Goal: Task Accomplishment & Management: Use online tool/utility

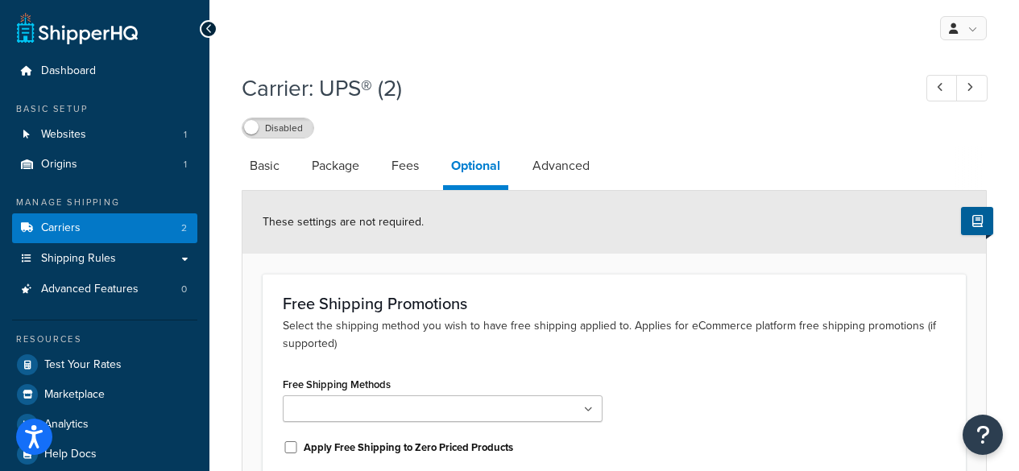
select select "business"
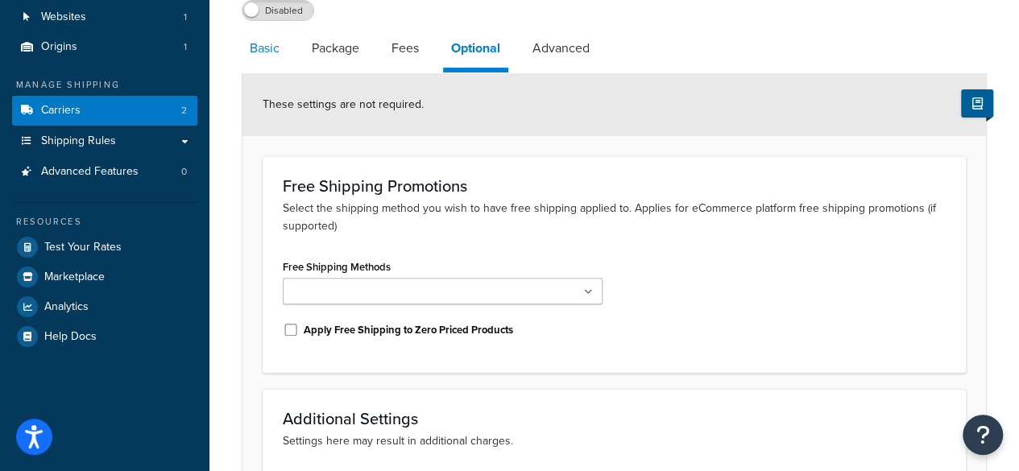
click at [268, 52] on link "Basic" at bounding box center [265, 48] width 46 height 39
select select "ups"
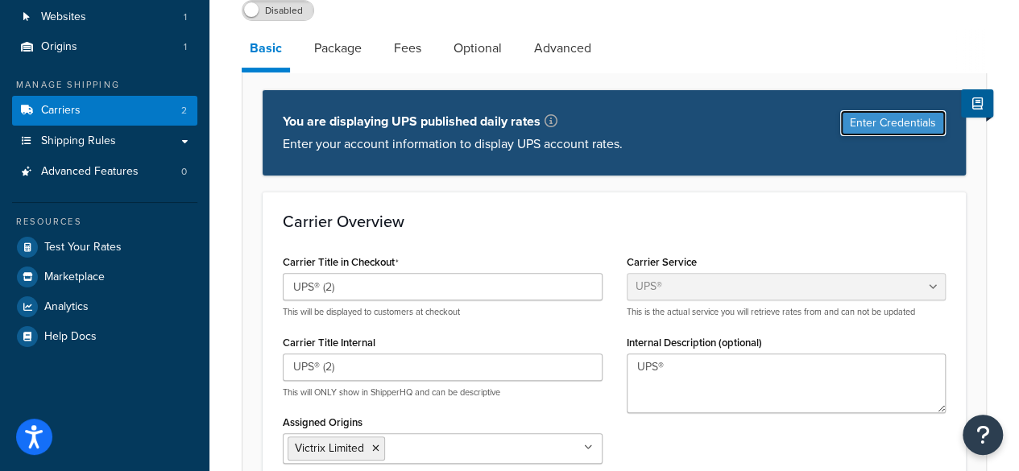
click at [890, 131] on button "Enter Credentials" at bounding box center [893, 123] width 106 height 26
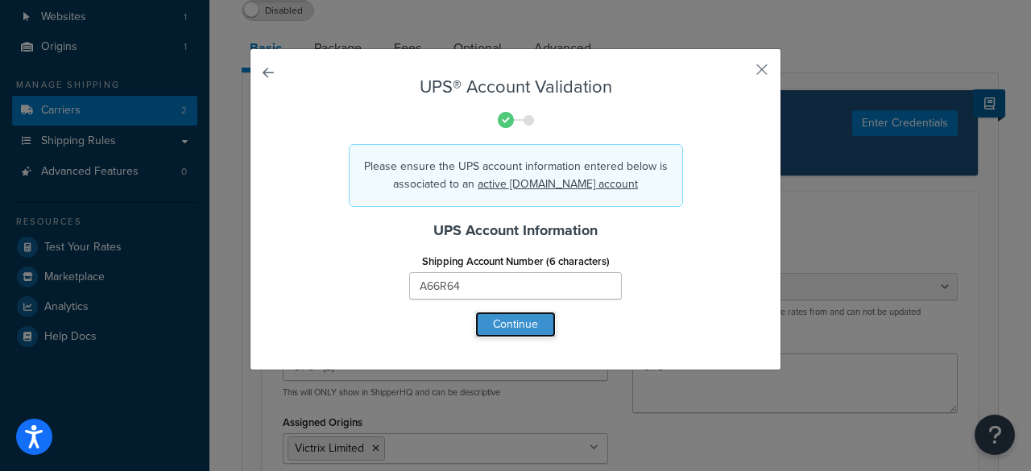
click at [517, 325] on button "Continue" at bounding box center [515, 325] width 81 height 26
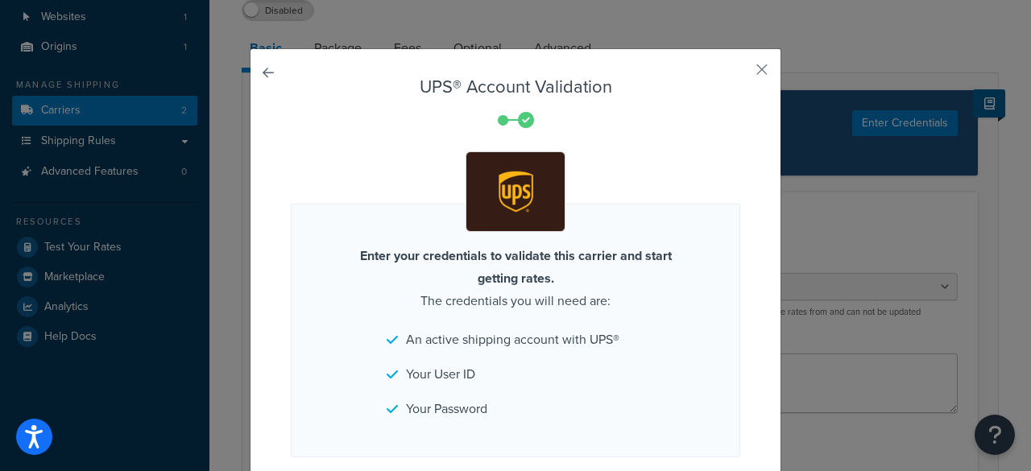
scroll to position [12, 0]
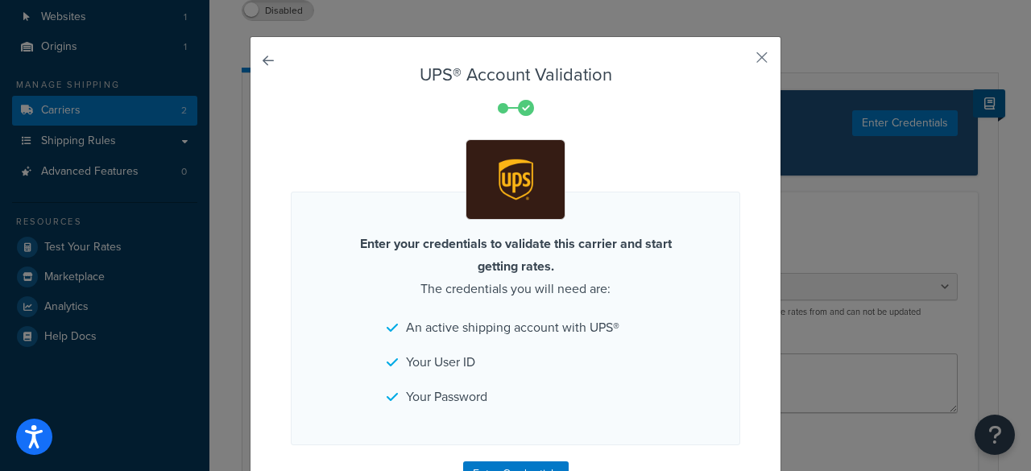
drag, startPoint x: 587, startPoint y: 225, endPoint x: 600, endPoint y: 311, distance: 87.2
click at [530, 465] on button "Enter Credentials" at bounding box center [516, 475] width 106 height 26
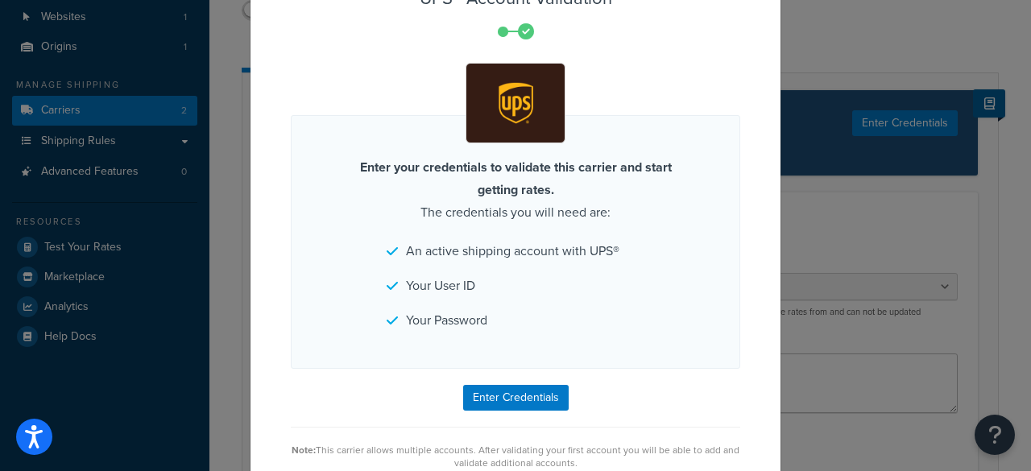
drag, startPoint x: 550, startPoint y: 289, endPoint x: 553, endPoint y: 360, distance: 71.0
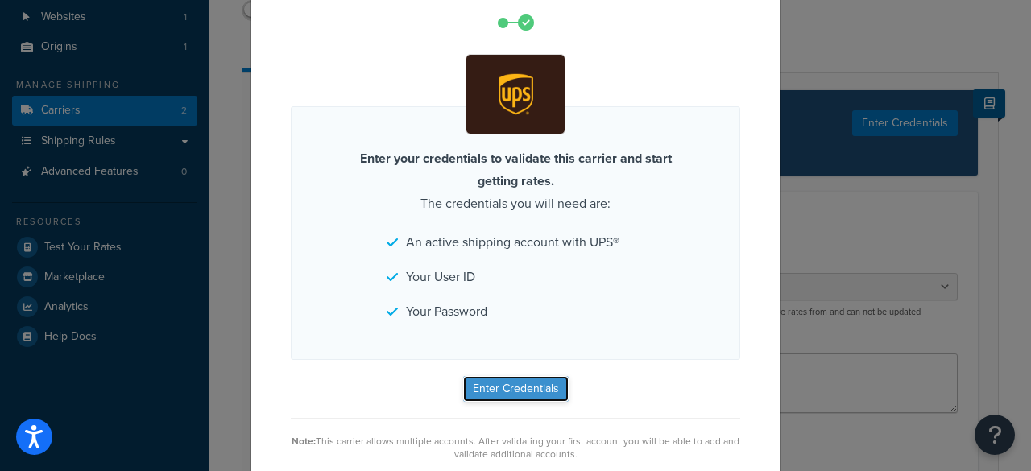
click at [523, 400] on button "Enter Credentials" at bounding box center [516, 389] width 106 height 26
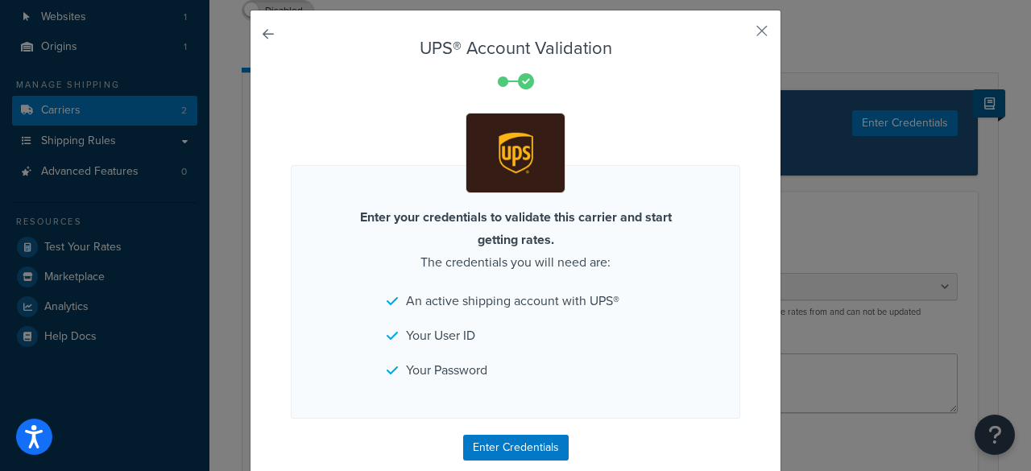
scroll to position [0, 0]
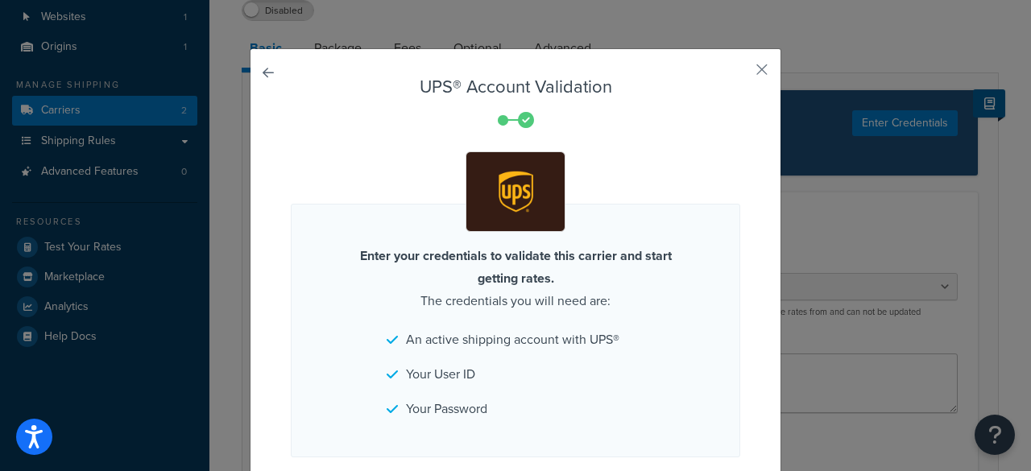
drag, startPoint x: 467, startPoint y: 139, endPoint x: 384, endPoint y: 106, distance: 89.0
click at [269, 69] on div "UPS® Account Validation Enter your credentials to validate this carrier and sta…" at bounding box center [516, 319] width 532 height 543
click at [291, 77] on link at bounding box center [291, 77] width 0 height 0
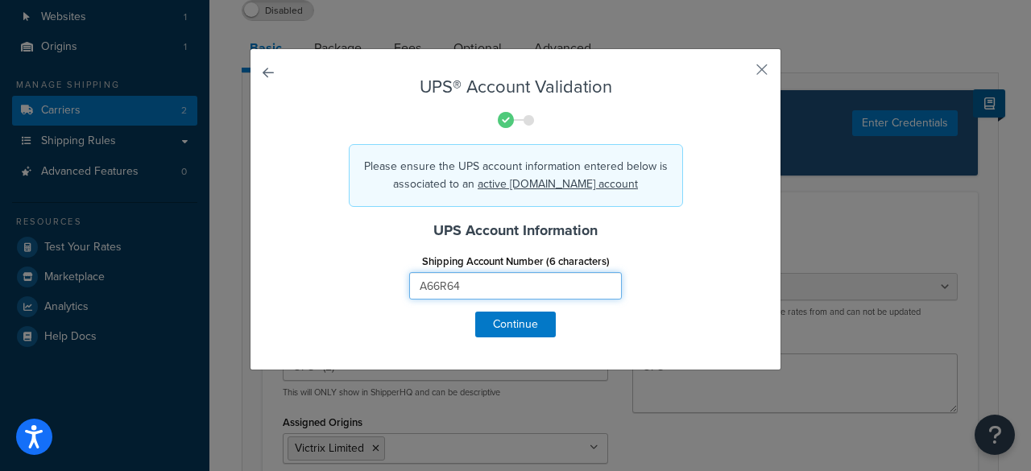
drag, startPoint x: 454, startPoint y: 286, endPoint x: 355, endPoint y: 281, distance: 100.0
click at [355, 281] on div "Shipping Account Number (6 characters) A66R64" at bounding box center [516, 281] width 474 height 62
drag, startPoint x: 931, startPoint y: 61, endPoint x: 886, endPoint y: 28, distance: 55.3
click at [931, 61] on div "UPS® Account Validation Please ensure the UPS account information entered below…" at bounding box center [515, 235] width 1031 height 471
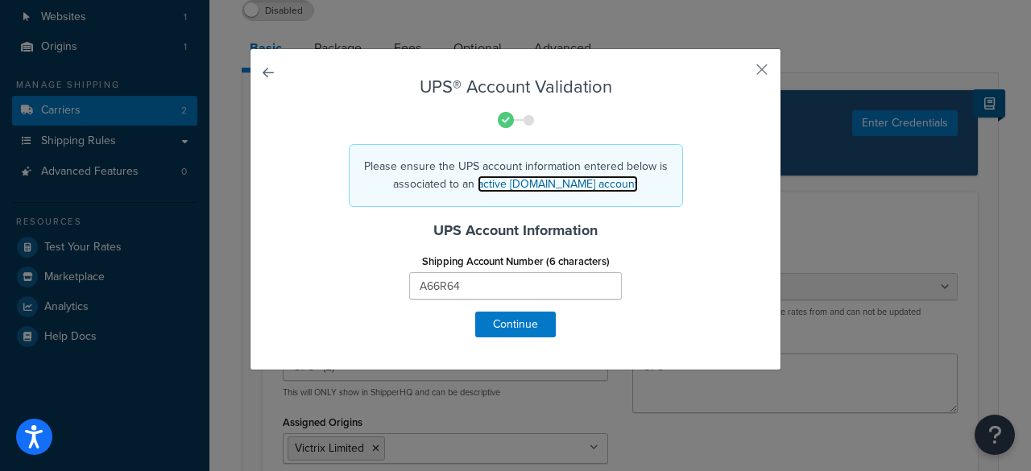
click at [591, 190] on link "active [DOMAIN_NAME] account" at bounding box center [558, 184] width 160 height 17
click at [497, 324] on button "Continue" at bounding box center [515, 325] width 81 height 26
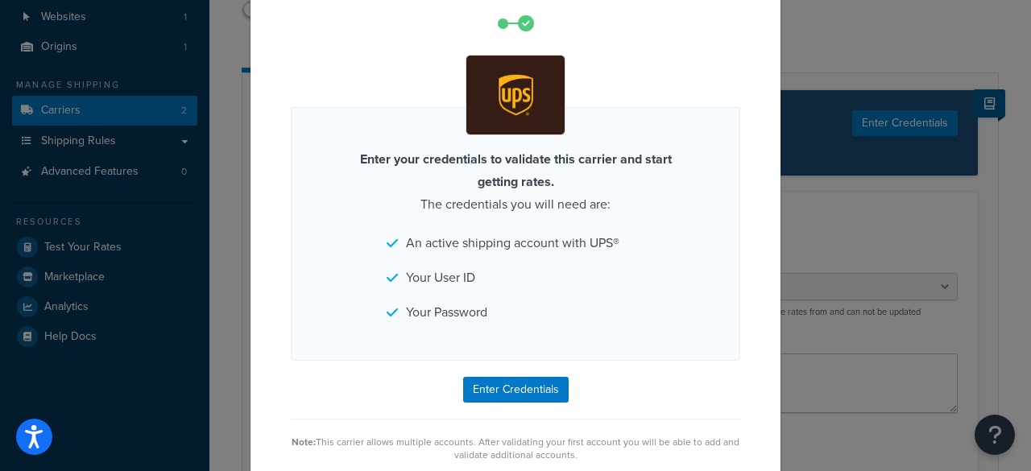
drag, startPoint x: 559, startPoint y: 205, endPoint x: 565, endPoint y: 251, distance: 45.5
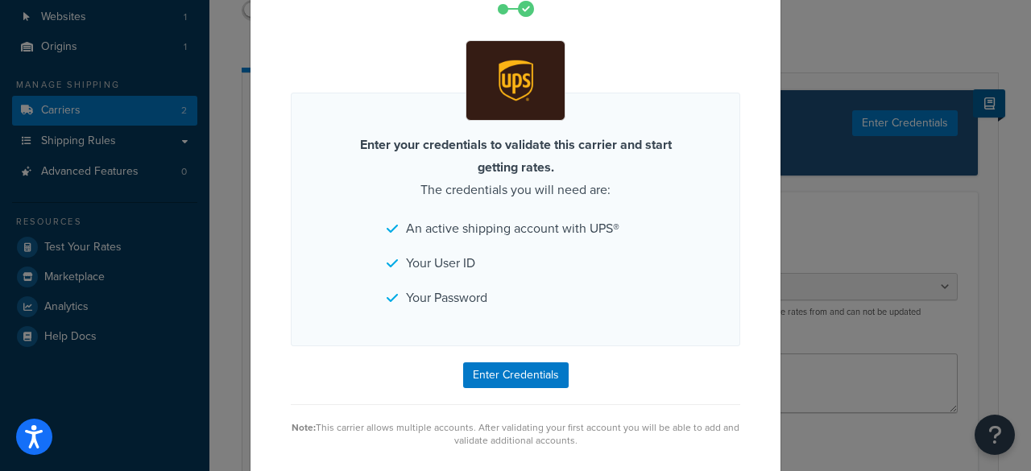
scroll to position [118, 0]
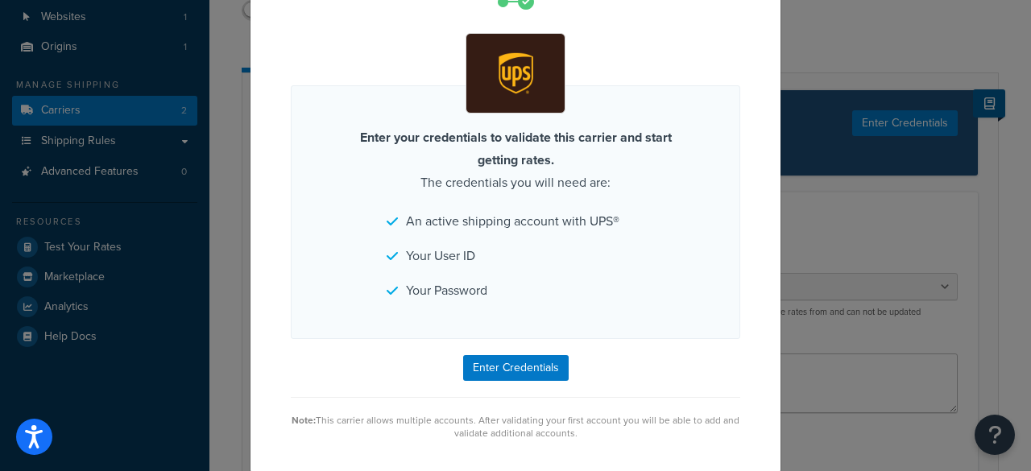
drag, startPoint x: 562, startPoint y: 268, endPoint x: 561, endPoint y: 318, distance: 50.0
click at [521, 358] on button "Enter Credentials" at bounding box center [516, 368] width 106 height 26
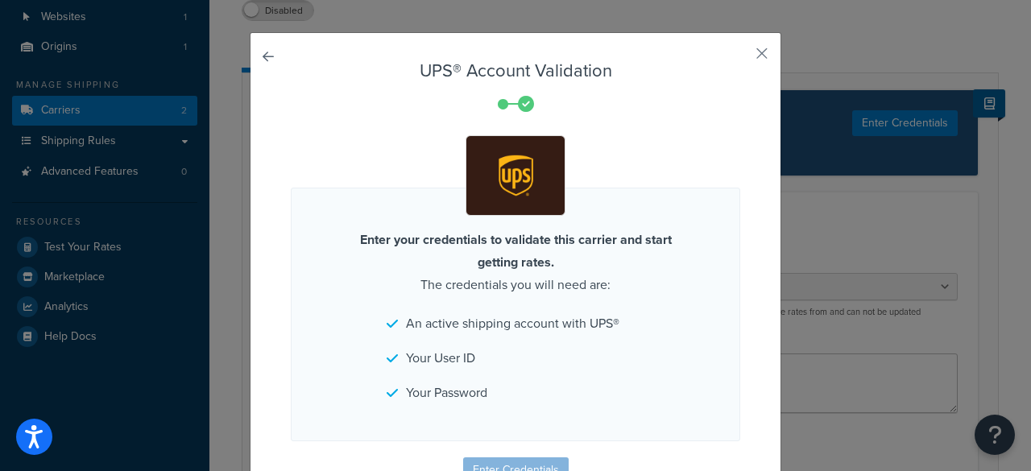
scroll to position [3, 0]
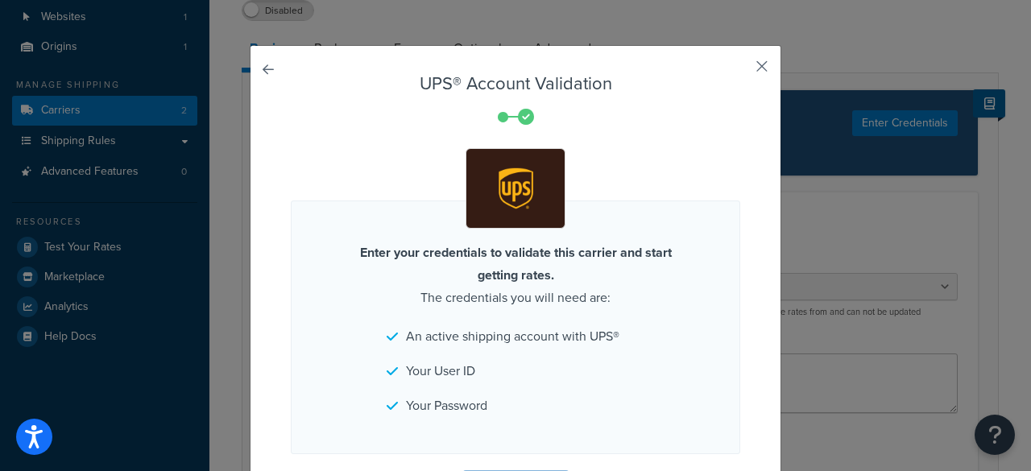
click at [741, 70] on button "button" at bounding box center [739, 72] width 4 height 4
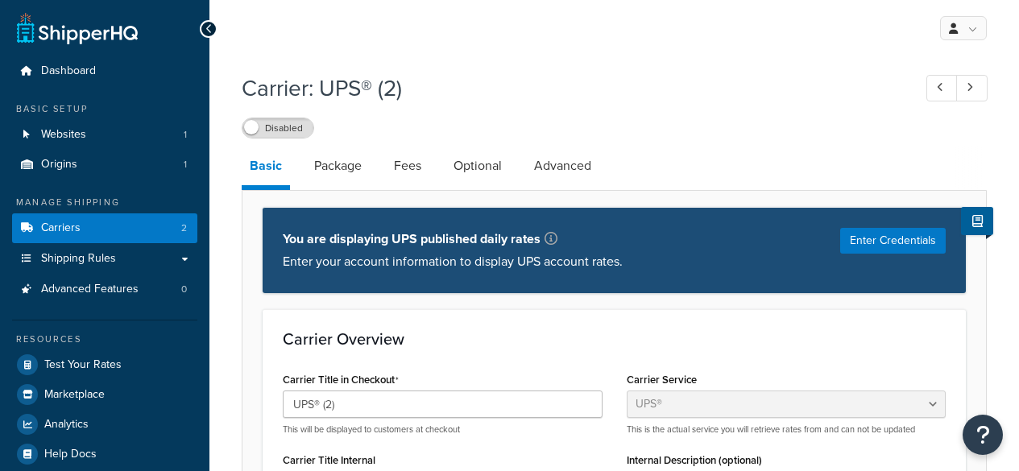
select select "ups"
click at [893, 248] on button "Enter Credentials" at bounding box center [893, 241] width 106 height 26
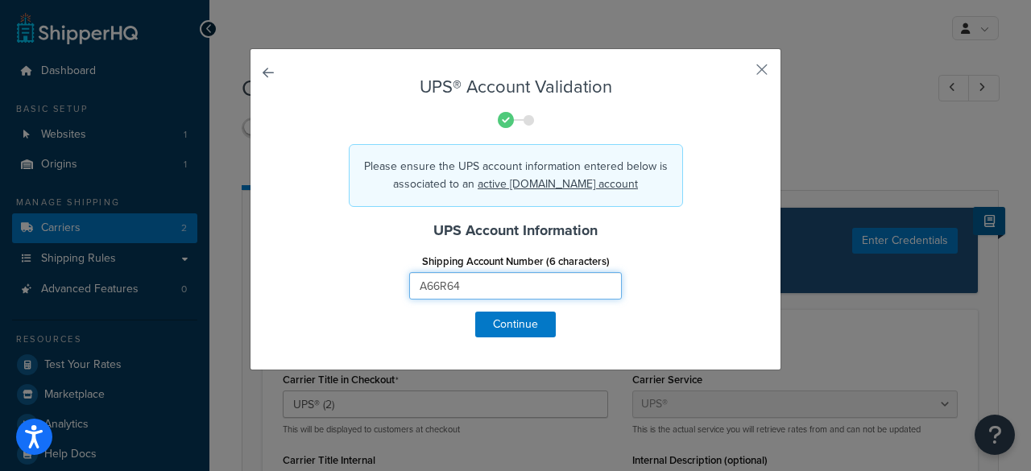
drag, startPoint x: 495, startPoint y: 289, endPoint x: 342, endPoint y: 293, distance: 153.1
click at [342, 293] on div "Shipping Account Number (6 characters) A66R64" at bounding box center [516, 281] width 474 height 62
